Goal: Obtain resource: Obtain resource

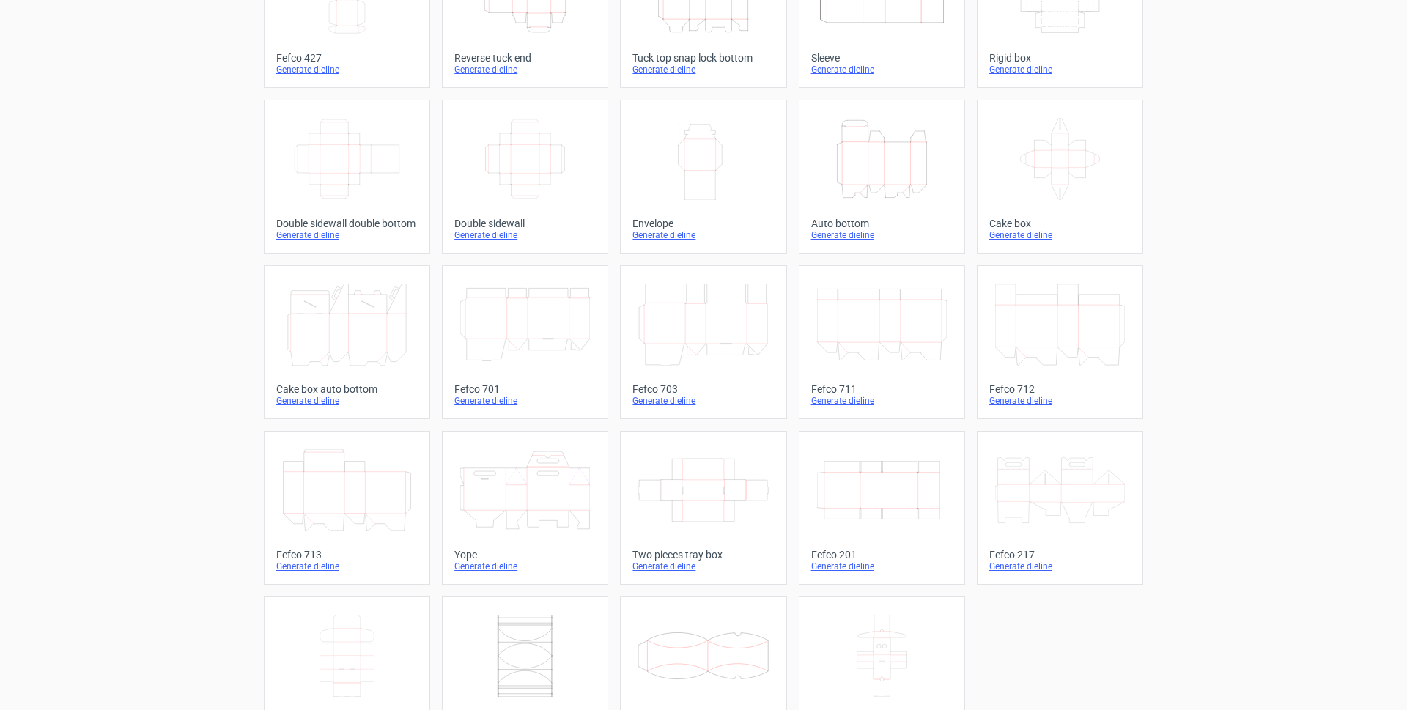
scroll to position [206, 0]
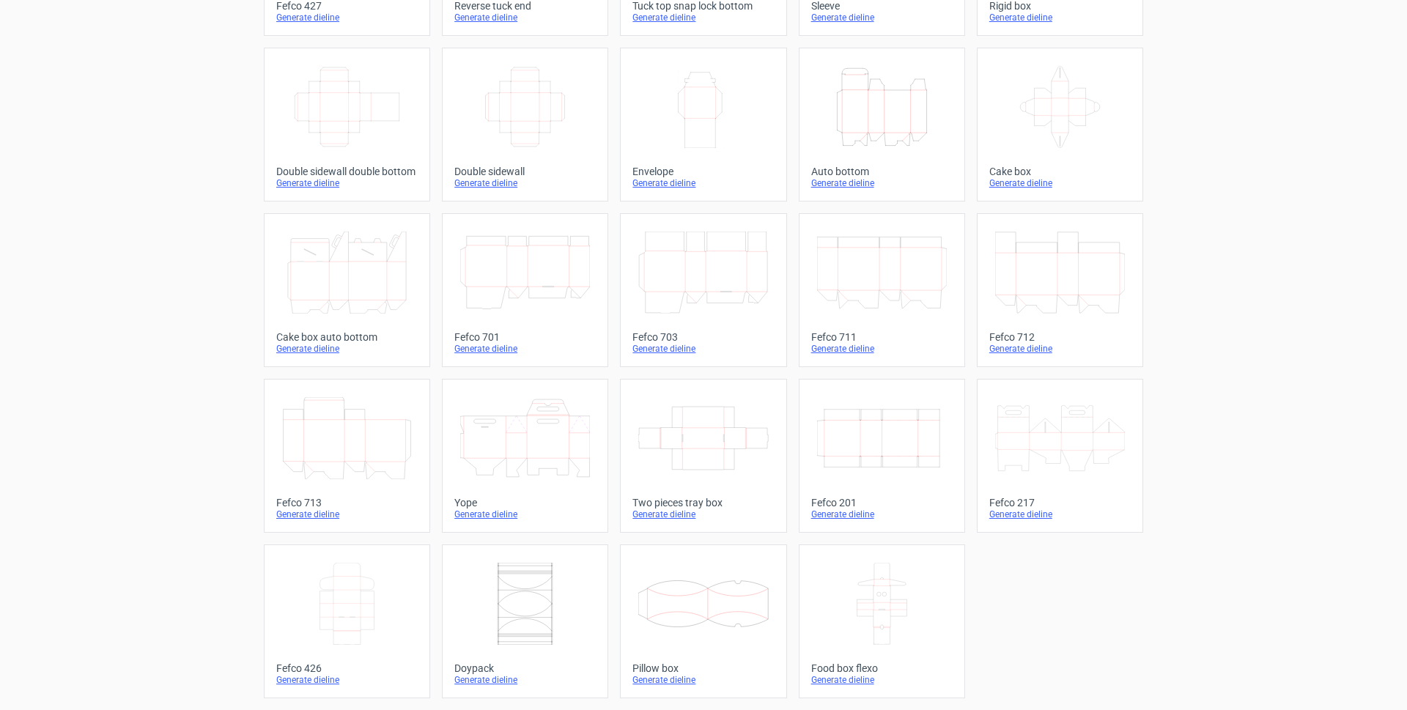
click at [645, 677] on div "Generate dieline" at bounding box center [702, 680] width 141 height 12
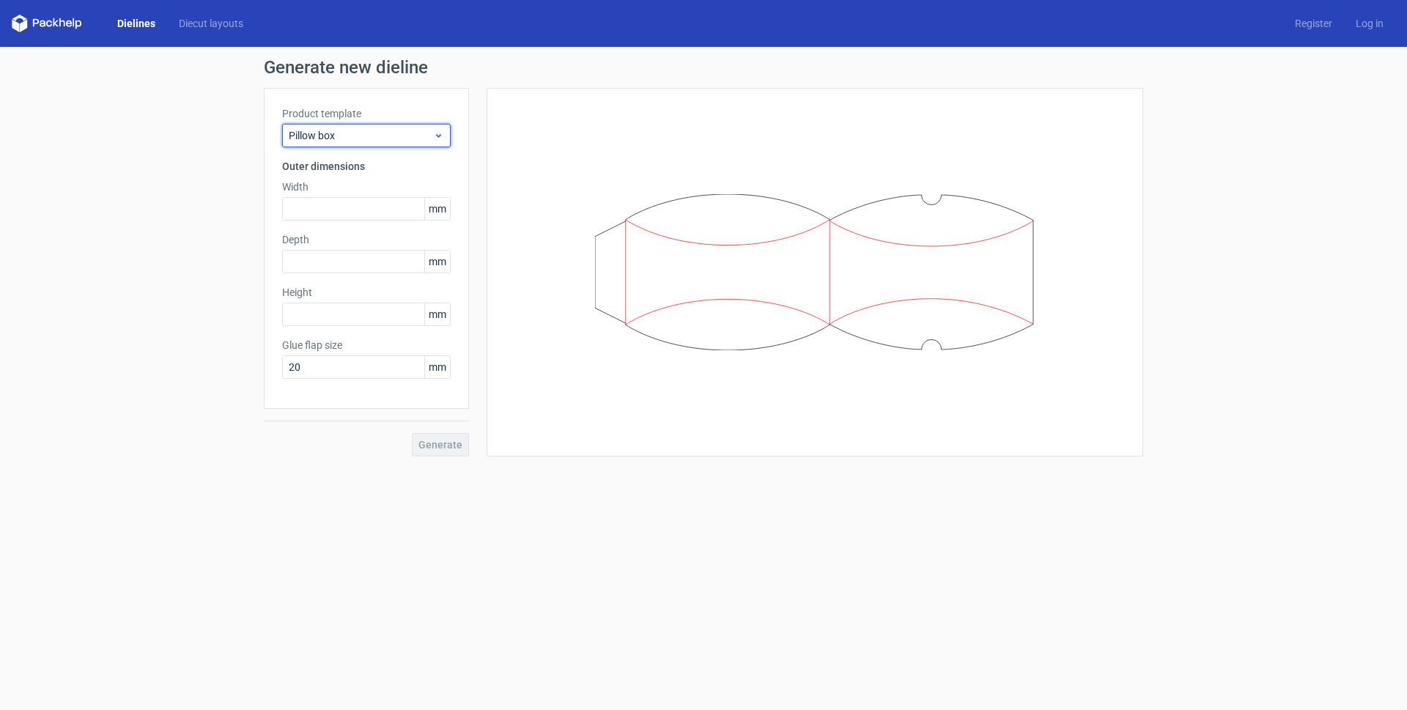
click at [441, 133] on icon at bounding box center [438, 136] width 11 height 12
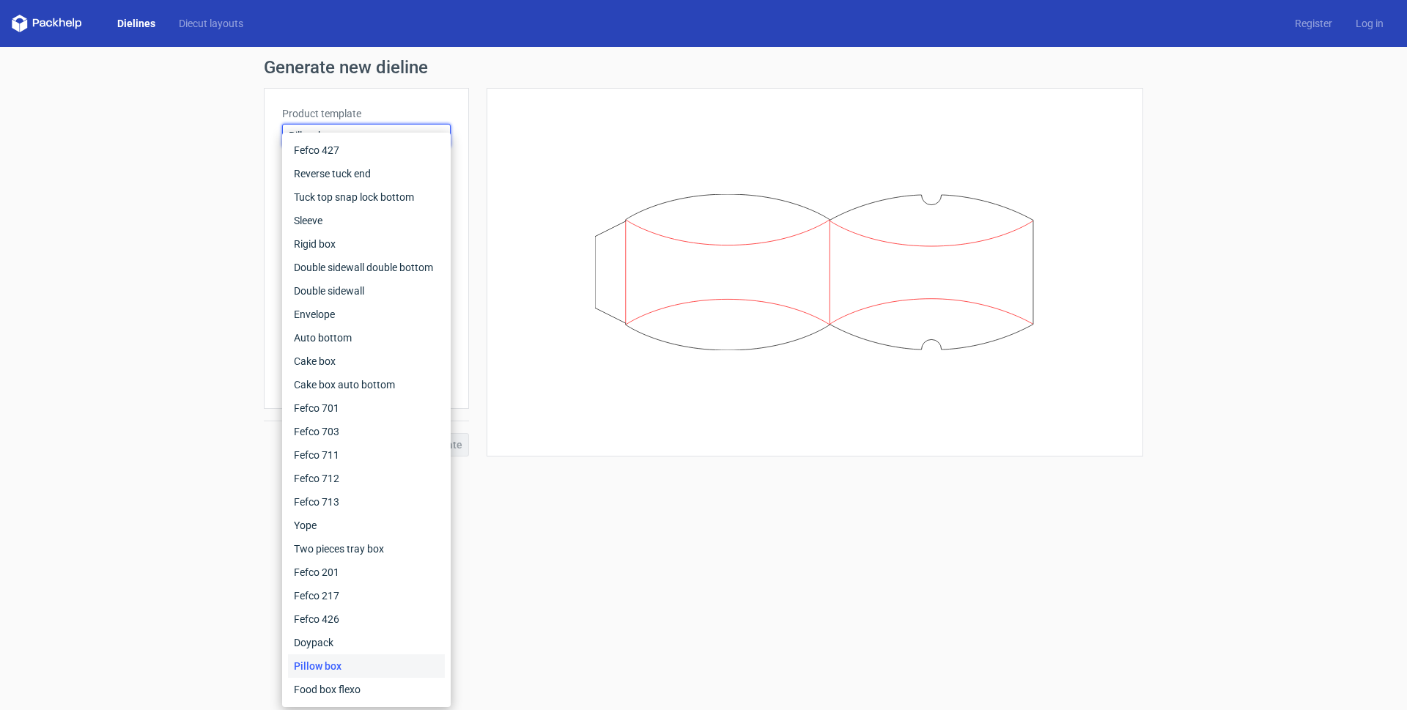
click at [441, 133] on div "Fefco 427 Reverse tuck end Tuck top snap lock bottom Sleeve Rigid box Double si…" at bounding box center [366, 420] width 169 height 574
click at [159, 166] on div "Generate new dieline Product template Pillow box Outer dimensions Width mm Dept…" at bounding box center [703, 257] width 1407 height 421
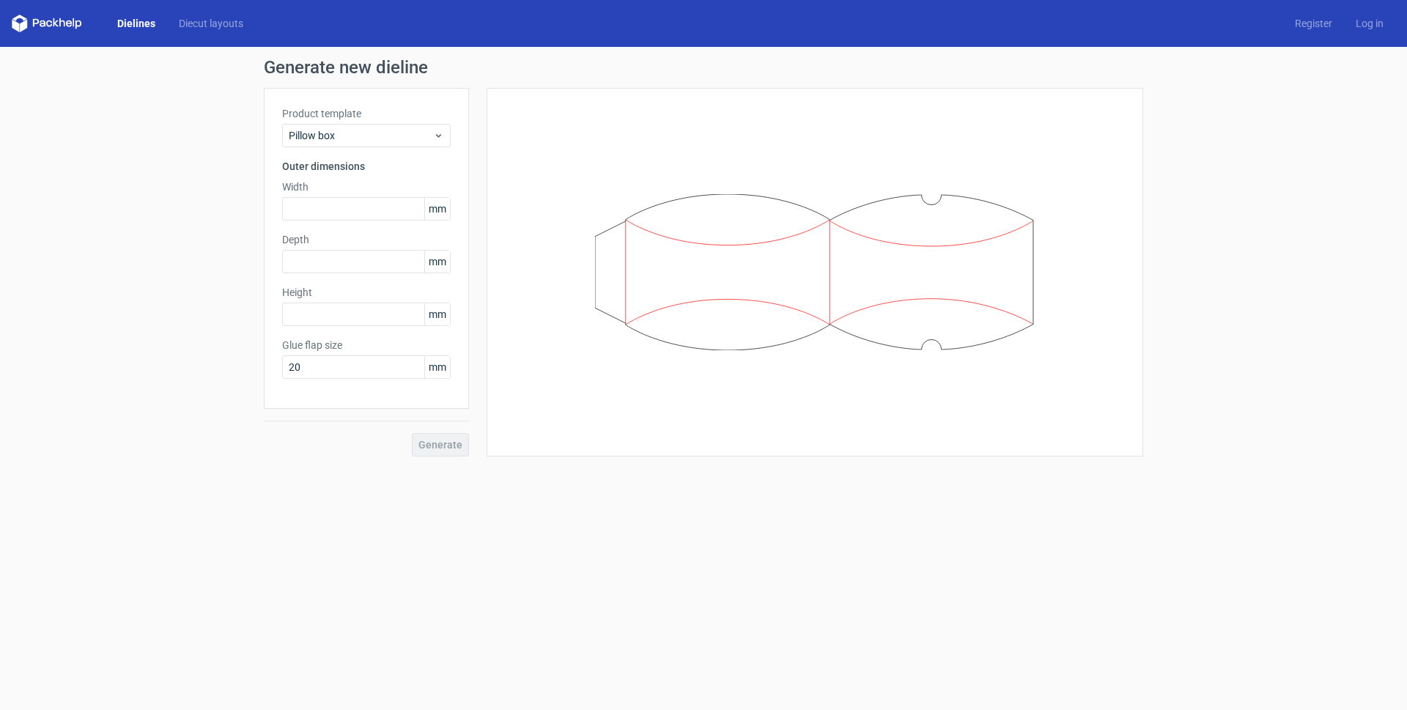
click at [679, 250] on icon at bounding box center [815, 272] width 440 height 157
click at [328, 211] on input "text" at bounding box center [366, 208] width 169 height 23
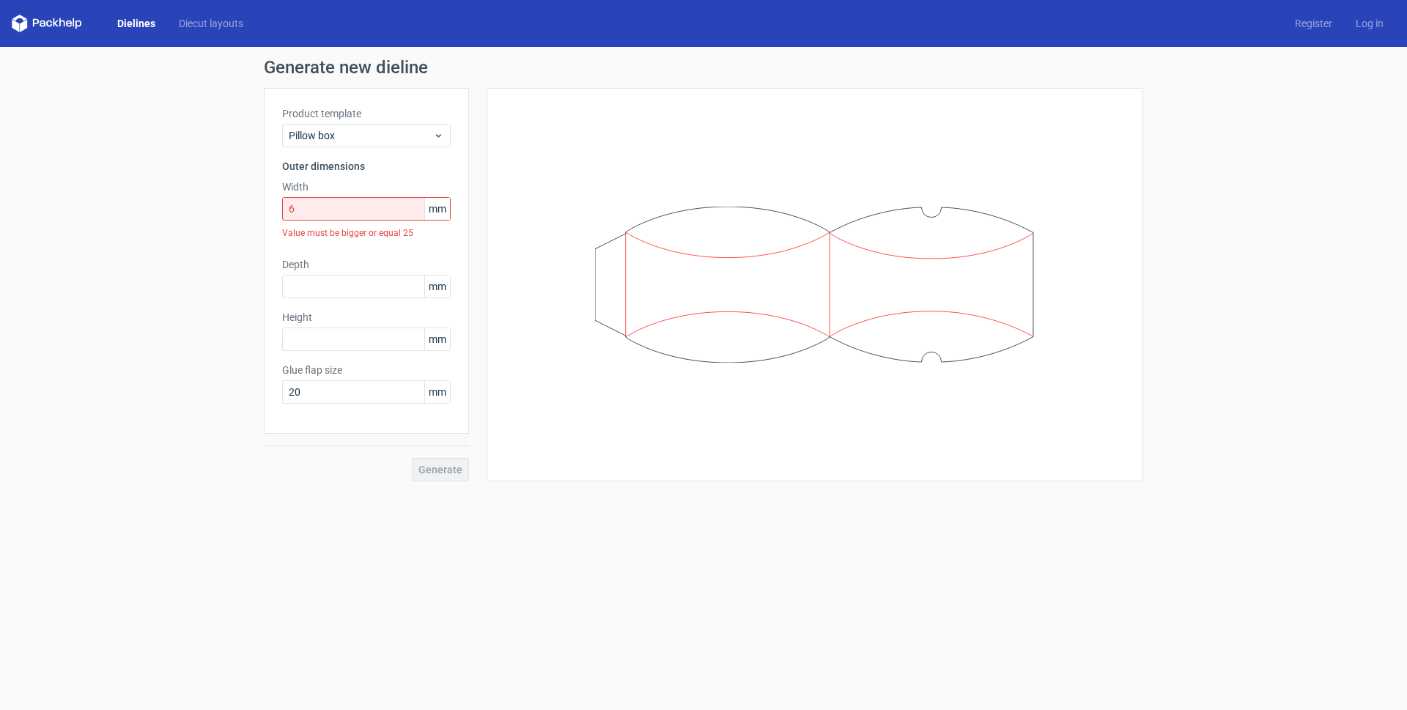
click at [443, 213] on span "mm" at bounding box center [437, 209] width 26 height 22
click at [305, 210] on input "6" at bounding box center [366, 208] width 169 height 23
drag, startPoint x: 305, startPoint y: 210, endPoint x: 217, endPoint y: 205, distance: 88.1
click at [222, 206] on div "Generate new dieline Product template Pillow box Outer dimensions Width 6 mm Va…" at bounding box center [703, 270] width 1407 height 446
click at [299, 212] on input "6" at bounding box center [366, 208] width 169 height 23
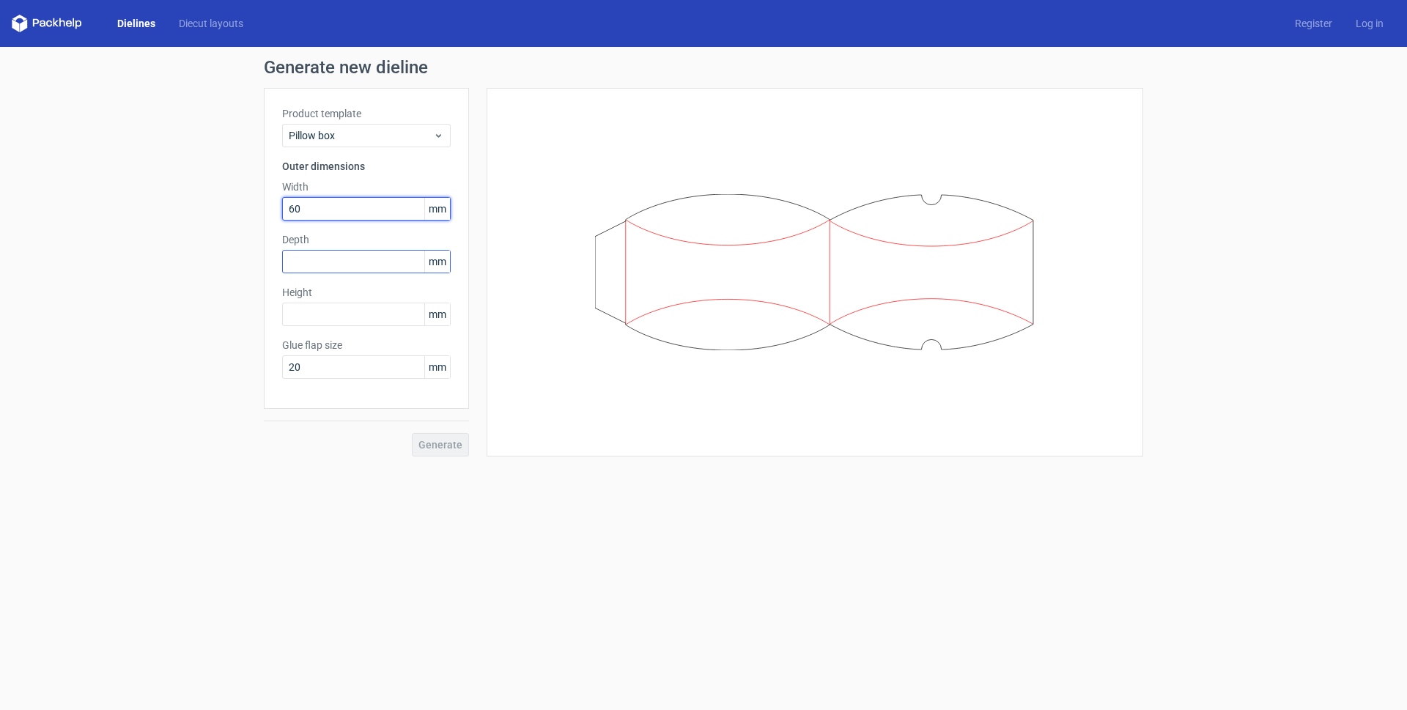
type input "60"
click at [312, 259] on input "text" at bounding box center [366, 261] width 169 height 23
type input "90"
click at [393, 316] on input "text" at bounding box center [366, 314] width 169 height 23
click at [344, 359] on input "20" at bounding box center [366, 366] width 169 height 23
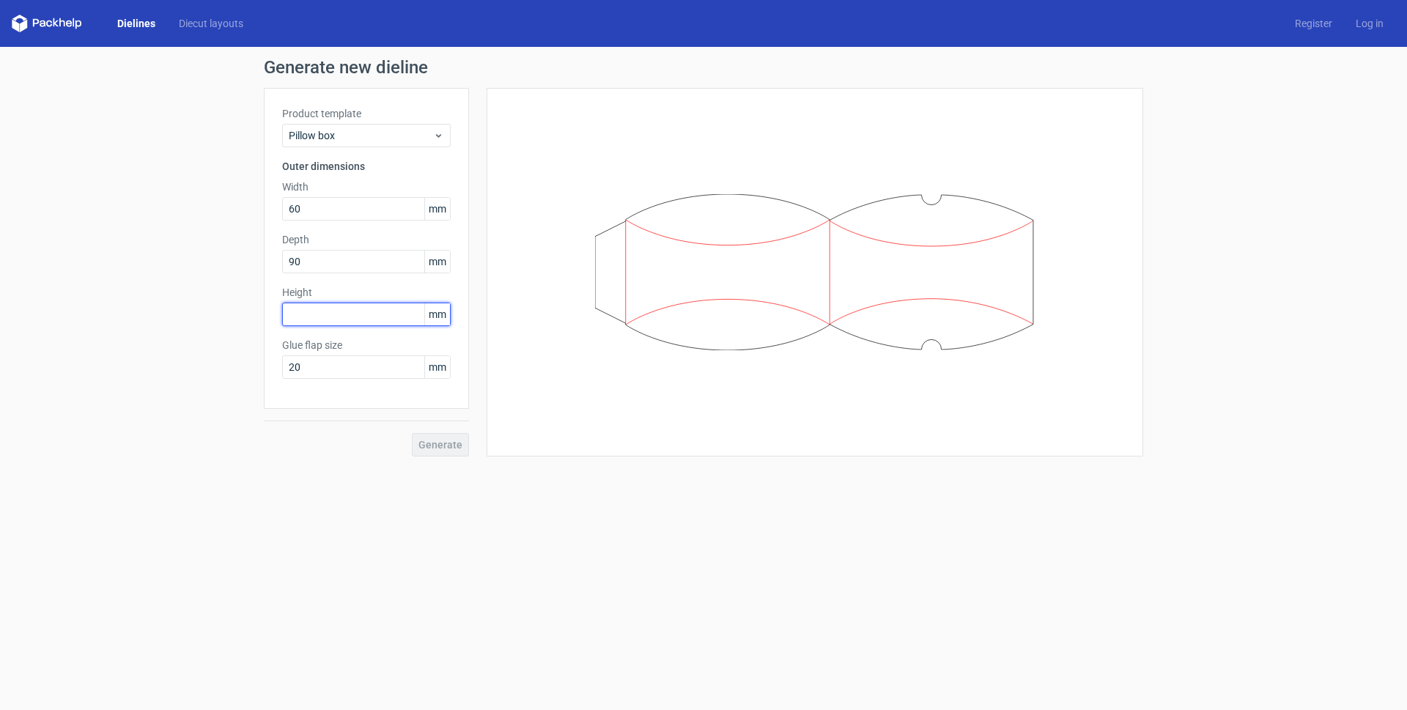
click at [322, 316] on input "text" at bounding box center [366, 314] width 169 height 23
type input "25"
click at [380, 360] on input "20" at bounding box center [366, 366] width 169 height 23
click at [450, 448] on span "Generate" at bounding box center [440, 445] width 44 height 10
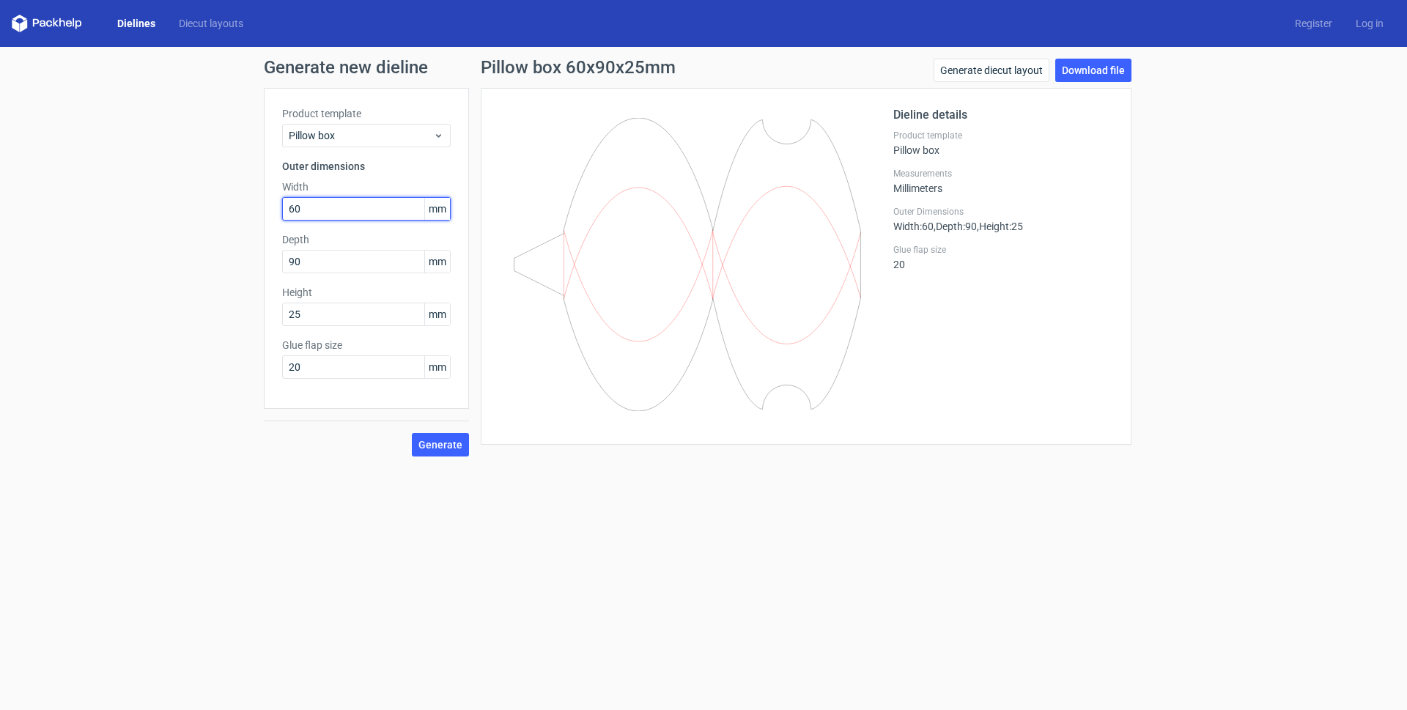
drag, startPoint x: 301, startPoint y: 208, endPoint x: 206, endPoint y: 190, distance: 96.9
click at [226, 193] on div "Generate new dieline Product template Pillow box Outer dimensions Width 60 mm D…" at bounding box center [703, 257] width 1407 height 421
type input "90"
drag, startPoint x: 320, startPoint y: 257, endPoint x: 178, endPoint y: 248, distance: 142.4
click at [204, 251] on div "Generate new dieline Product template Pillow box Outer dimensions Width 90 mm D…" at bounding box center [703, 257] width 1407 height 421
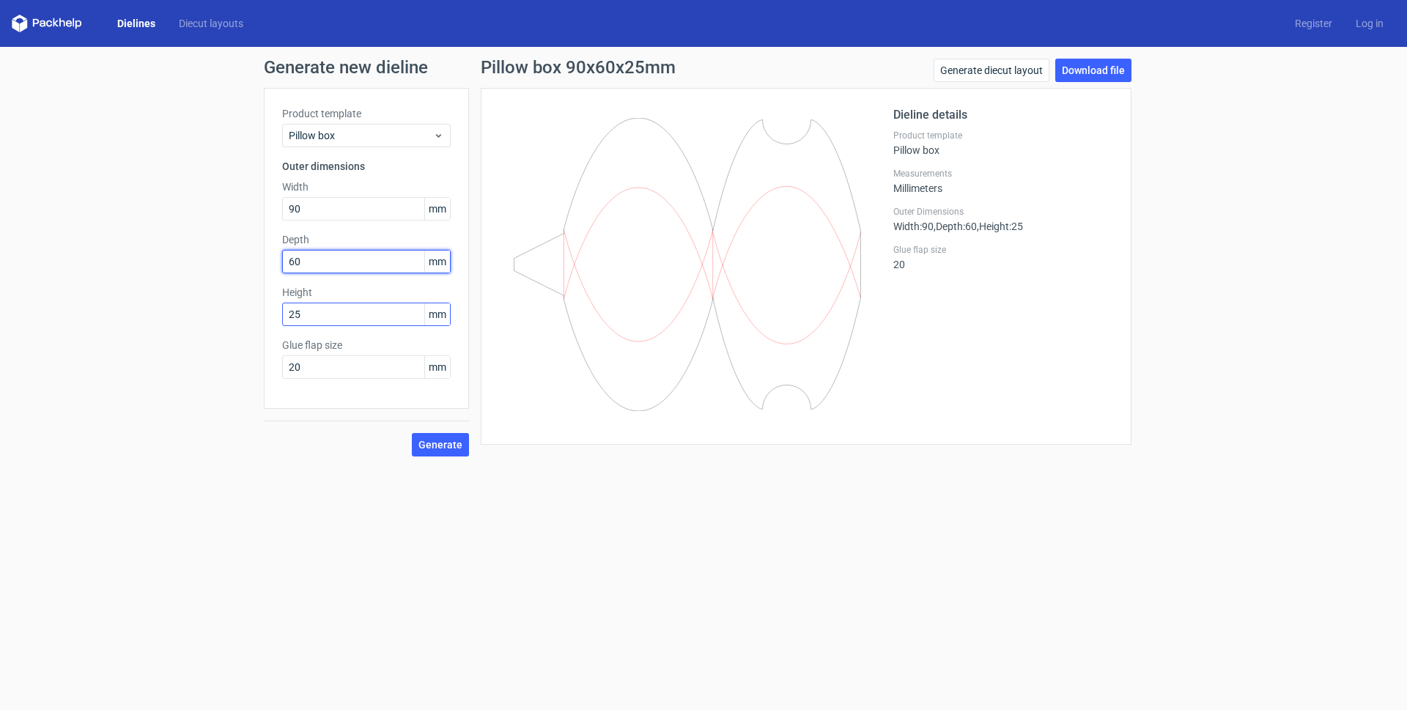
type input "60"
click at [328, 311] on input "25" at bounding box center [366, 314] width 169 height 23
click at [454, 441] on span "Generate" at bounding box center [440, 445] width 44 height 10
drag, startPoint x: 314, startPoint y: 314, endPoint x: 202, endPoint y: 292, distance: 113.5
click at [237, 300] on div "Generate new dieline Product template Pillow box Outer dimensions Width 90 mm D…" at bounding box center [703, 257] width 1407 height 421
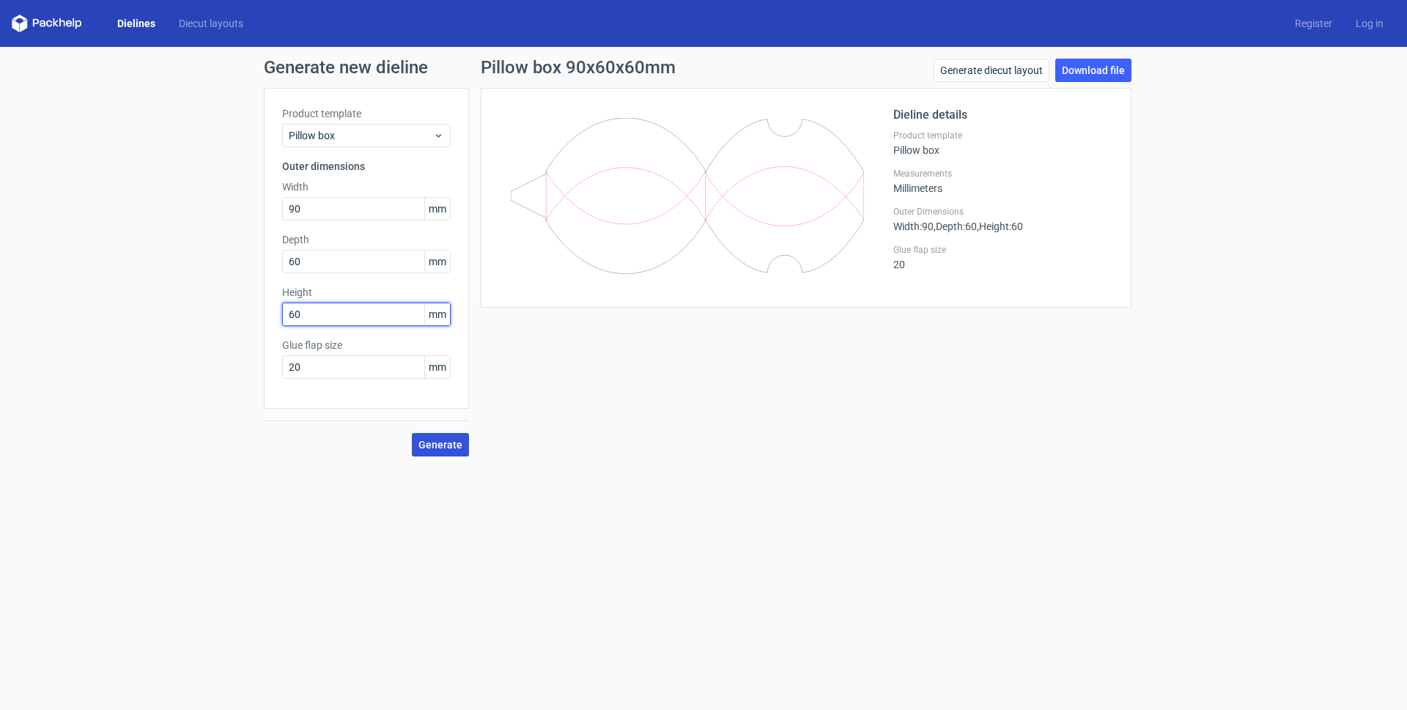
type input "60"
click at [459, 445] on span "Generate" at bounding box center [440, 445] width 44 height 10
drag, startPoint x: 303, startPoint y: 264, endPoint x: 172, endPoint y: 246, distance: 132.4
click at [195, 250] on div "Generate new dieline Product template Pillow box Outer dimensions Width 90 mm D…" at bounding box center [703, 257] width 1407 height 421
type input "30"
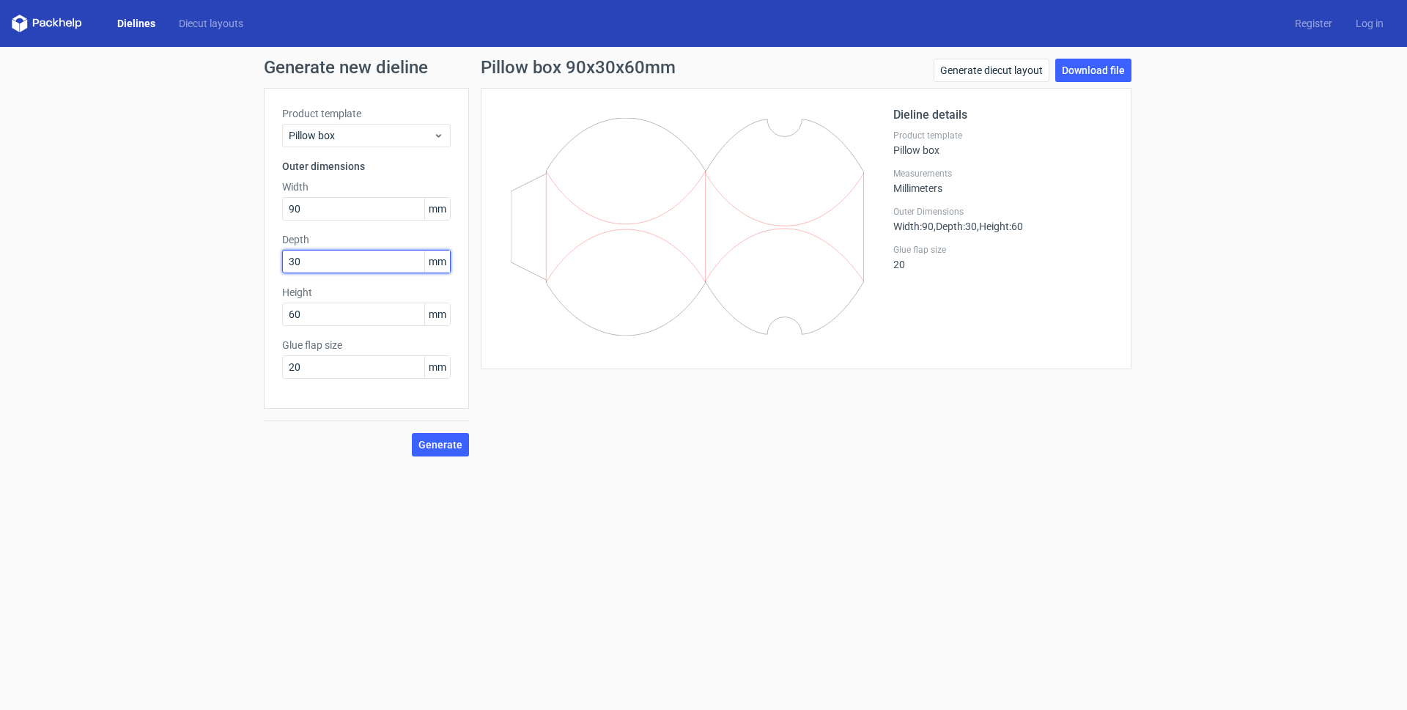
click at [412, 433] on button "Generate" at bounding box center [440, 444] width 57 height 23
click at [200, 326] on div "Generate new dieline Product template Pillow box Outer dimensions Width 90 mm D…" at bounding box center [703, 257] width 1407 height 421
type input "90"
click at [412, 433] on button "Generate" at bounding box center [440, 444] width 57 height 23
drag, startPoint x: 304, startPoint y: 208, endPoint x: 75, endPoint y: 194, distance: 229.7
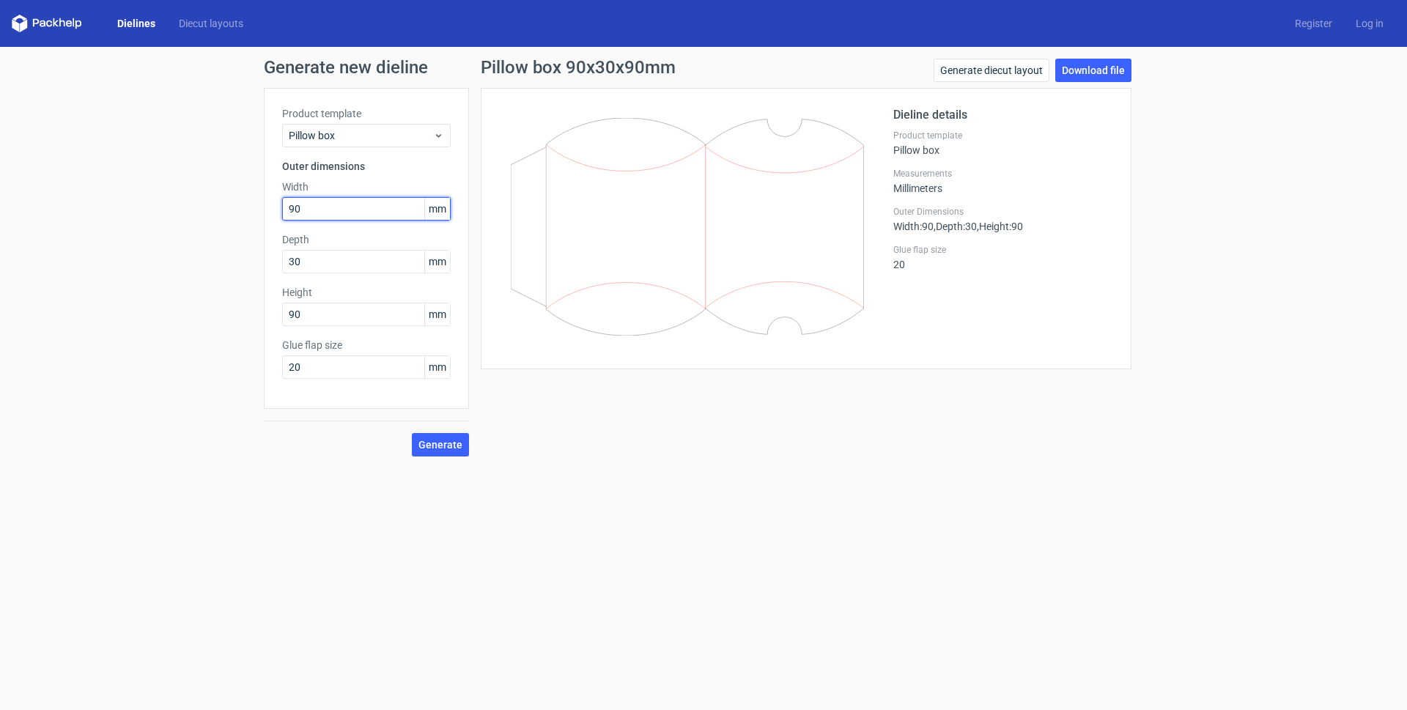
click at [141, 192] on div "Generate new dieline Product template Pillow box Outer dimensions Width 90 mm D…" at bounding box center [703, 257] width 1407 height 421
type input "60"
click at [412, 433] on button "Generate" at bounding box center [440, 444] width 57 height 23
drag, startPoint x: 311, startPoint y: 363, endPoint x: 200, endPoint y: 347, distance: 111.8
click at [236, 355] on div "Generate new dieline Product template Pillow box Outer dimensions Width 60 mm D…" at bounding box center [703, 257] width 1407 height 421
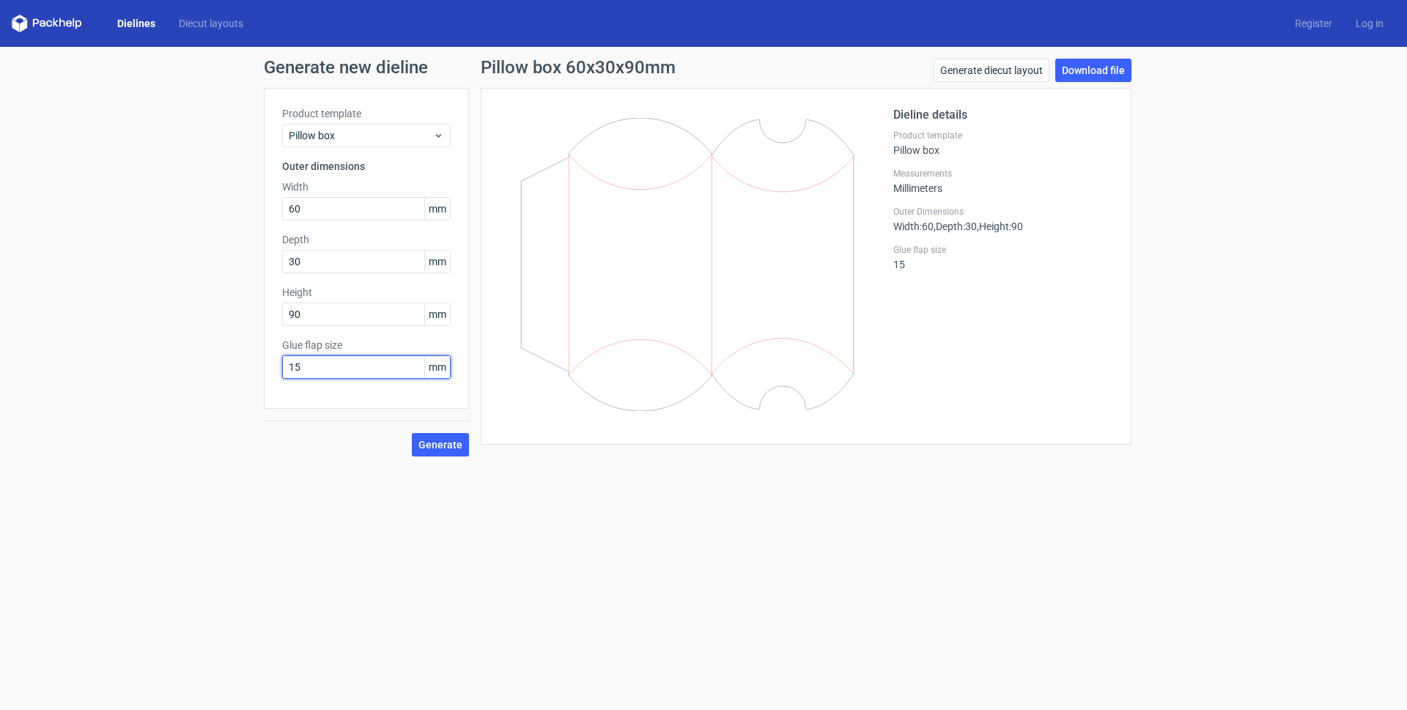
type input "15"
click at [412, 433] on button "Generate" at bounding box center [440, 444] width 57 height 23
click at [1081, 69] on link "Download file" at bounding box center [1093, 70] width 76 height 23
